Goal: Transaction & Acquisition: Purchase product/service

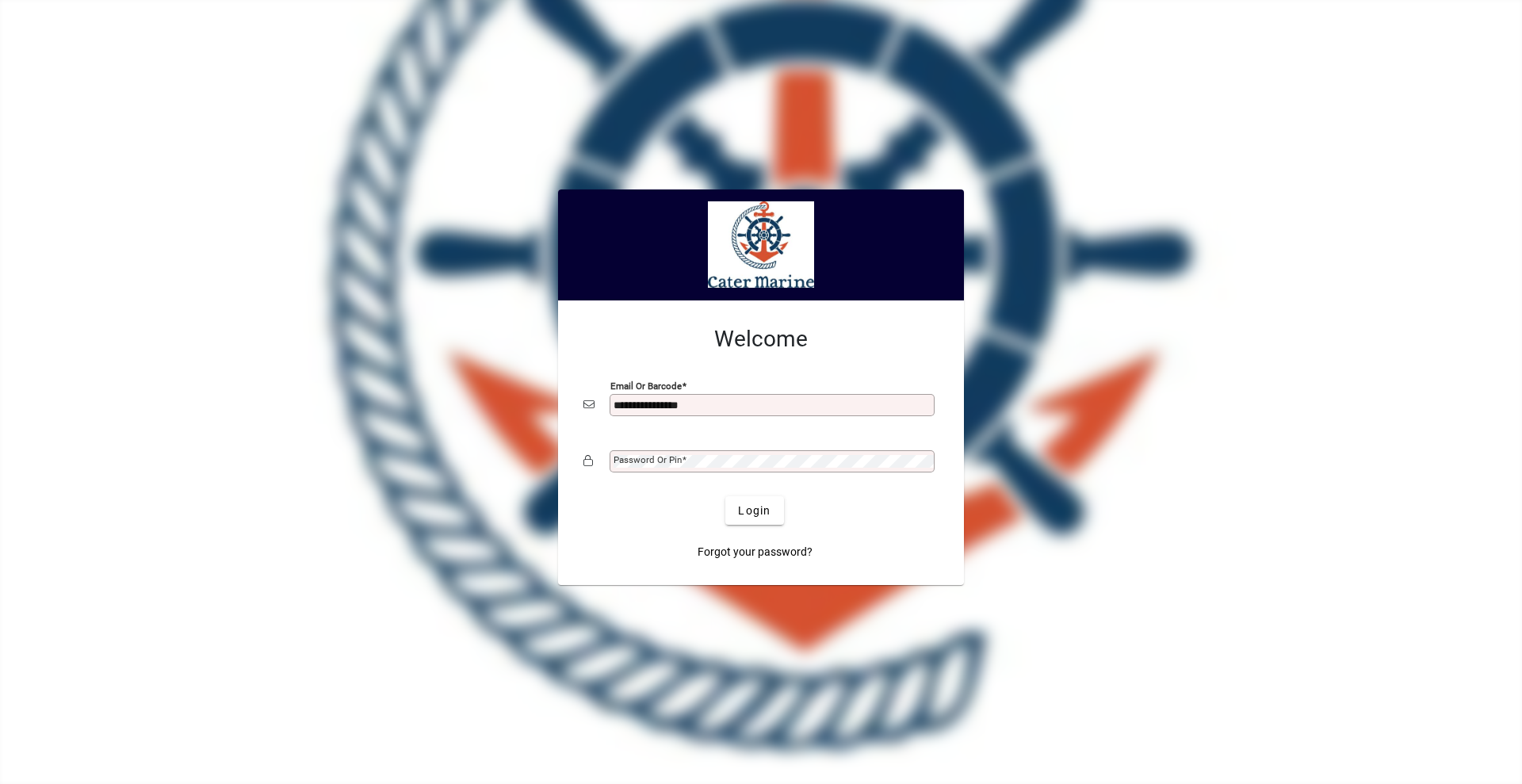
type input "**********"
click at [725, 497] on button "Login" at bounding box center [754, 510] width 58 height 28
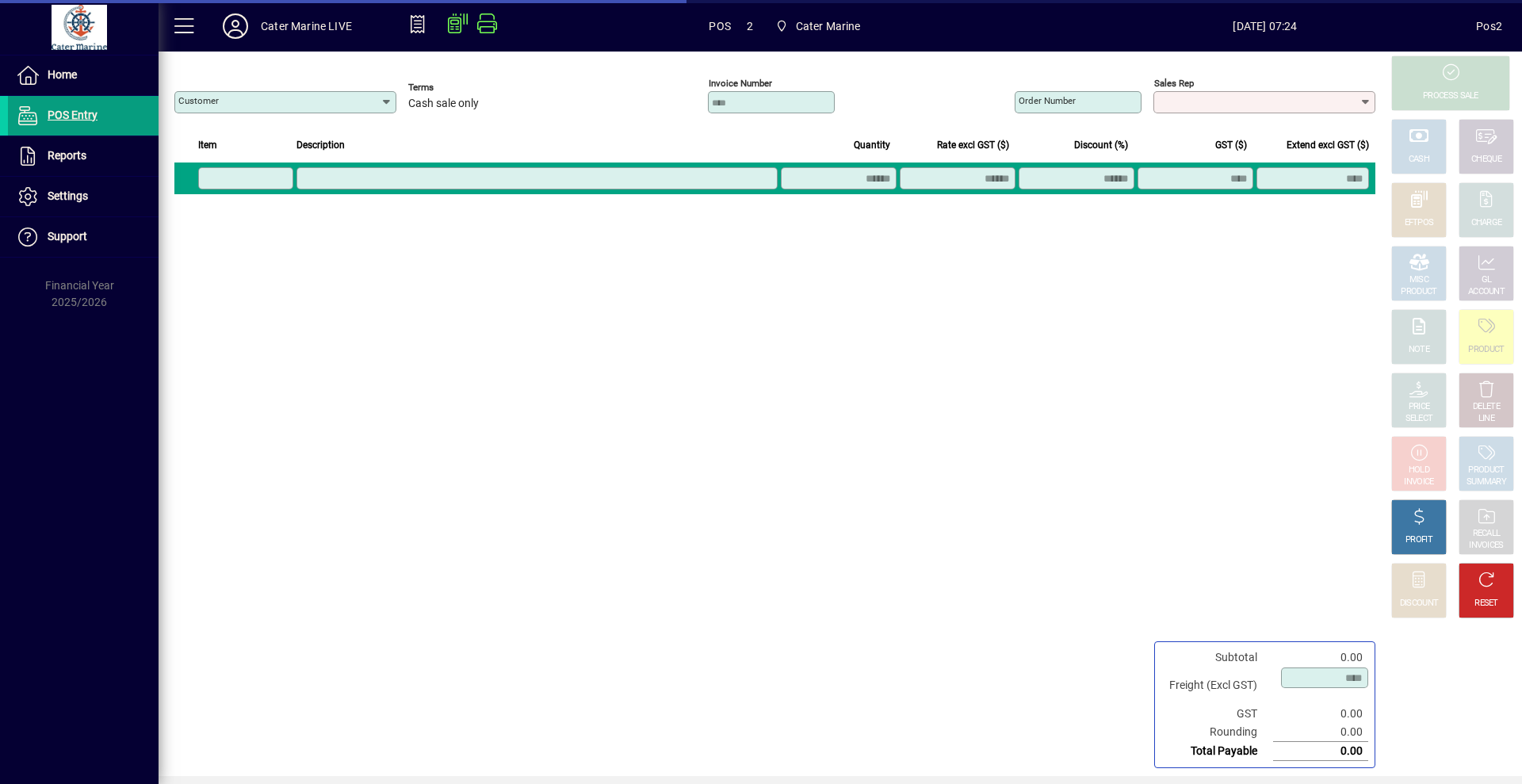
type input "**********"
